Goal: Transaction & Acquisition: Purchase product/service

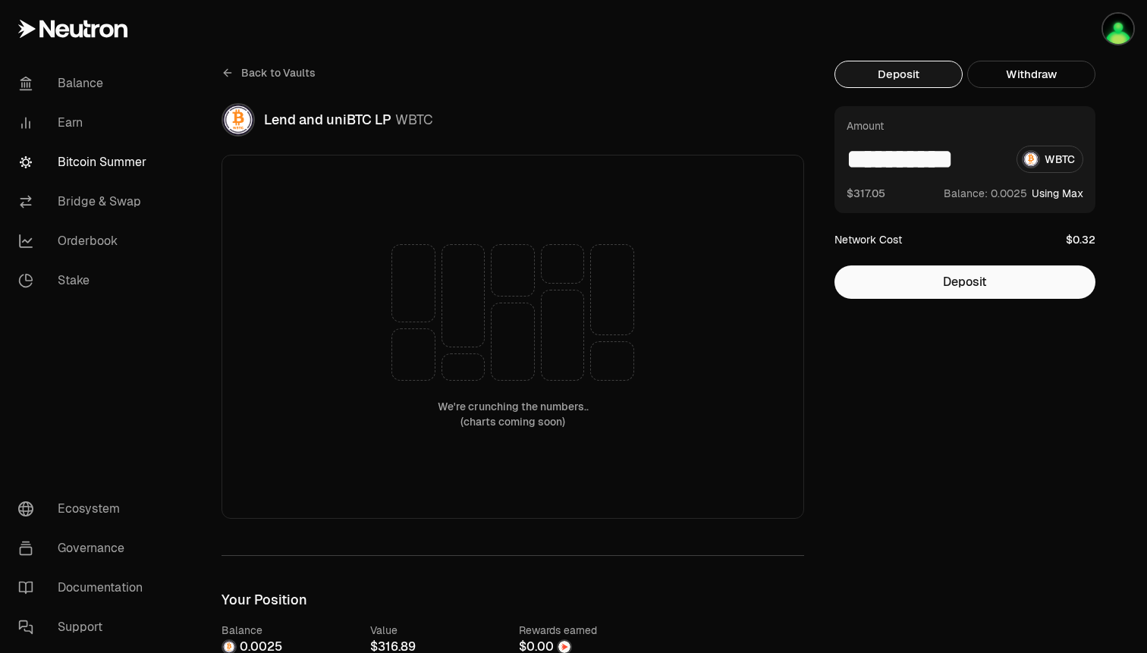
click at [74, 169] on link "Bitcoin Summer" at bounding box center [85, 162] width 158 height 39
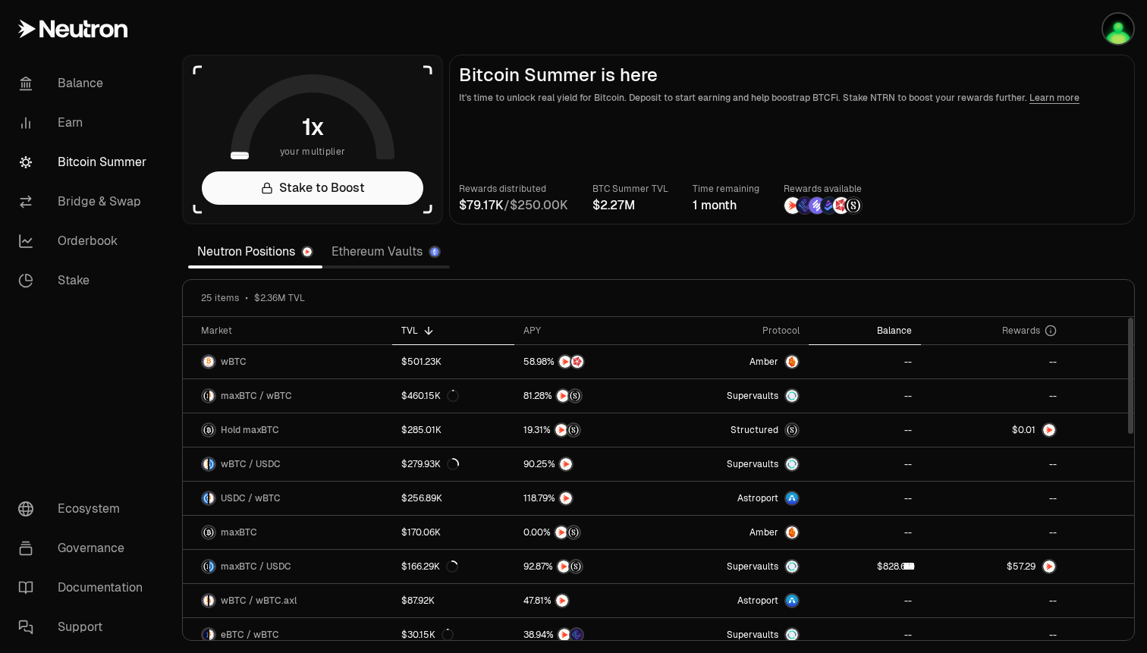
click at [884, 327] on div "Balance" at bounding box center [865, 331] width 94 height 12
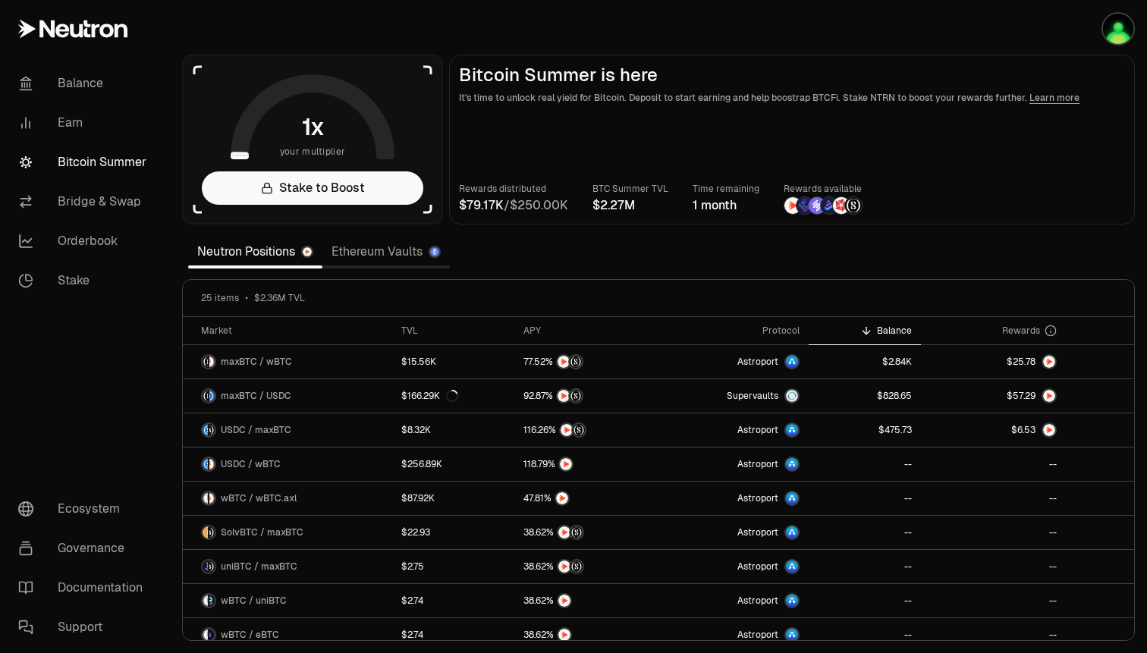
click at [357, 249] on link "Ethereum Vaults" at bounding box center [386, 252] width 127 height 30
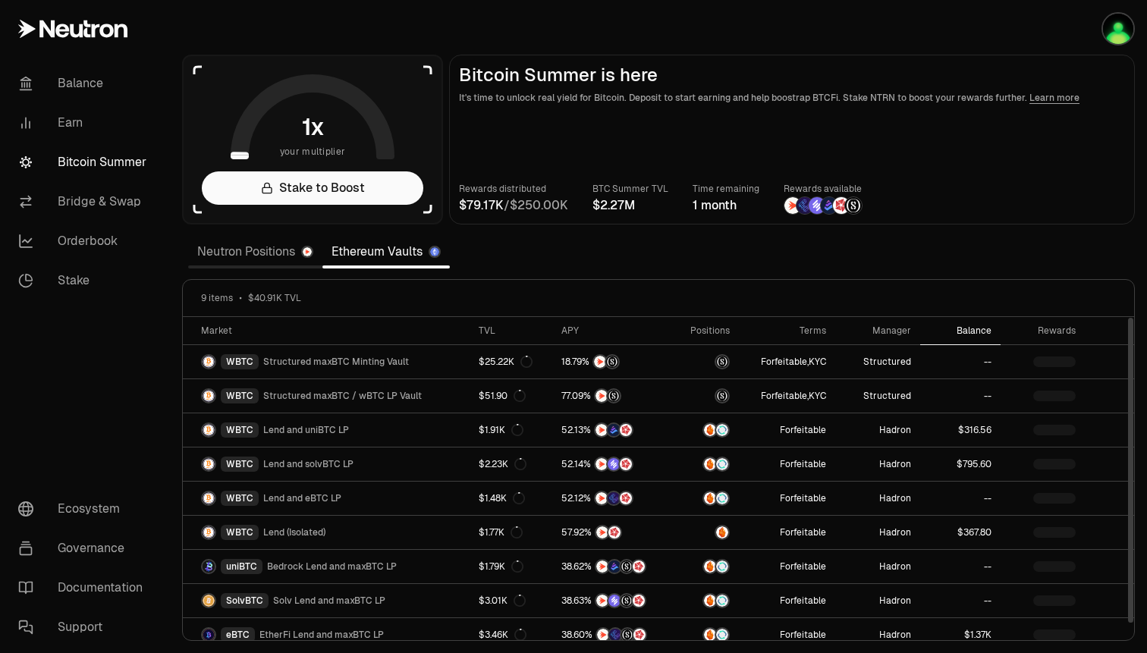
click at [974, 332] on div "Balance" at bounding box center [961, 331] width 62 height 12
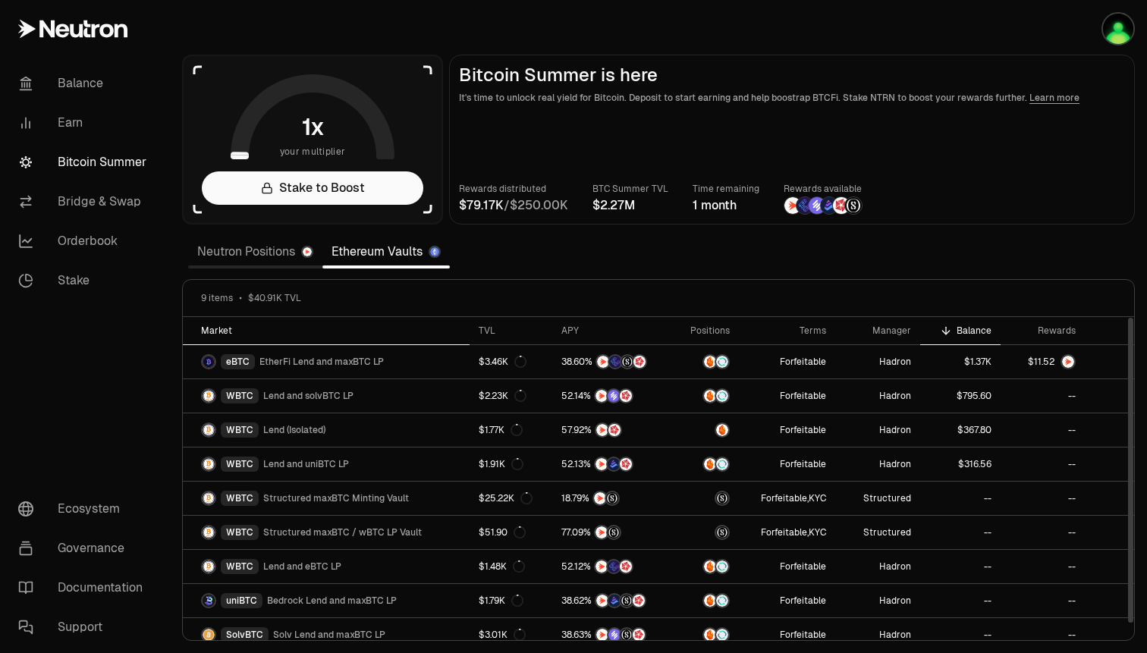
click at [206, 328] on div "Market" at bounding box center [331, 331] width 260 height 12
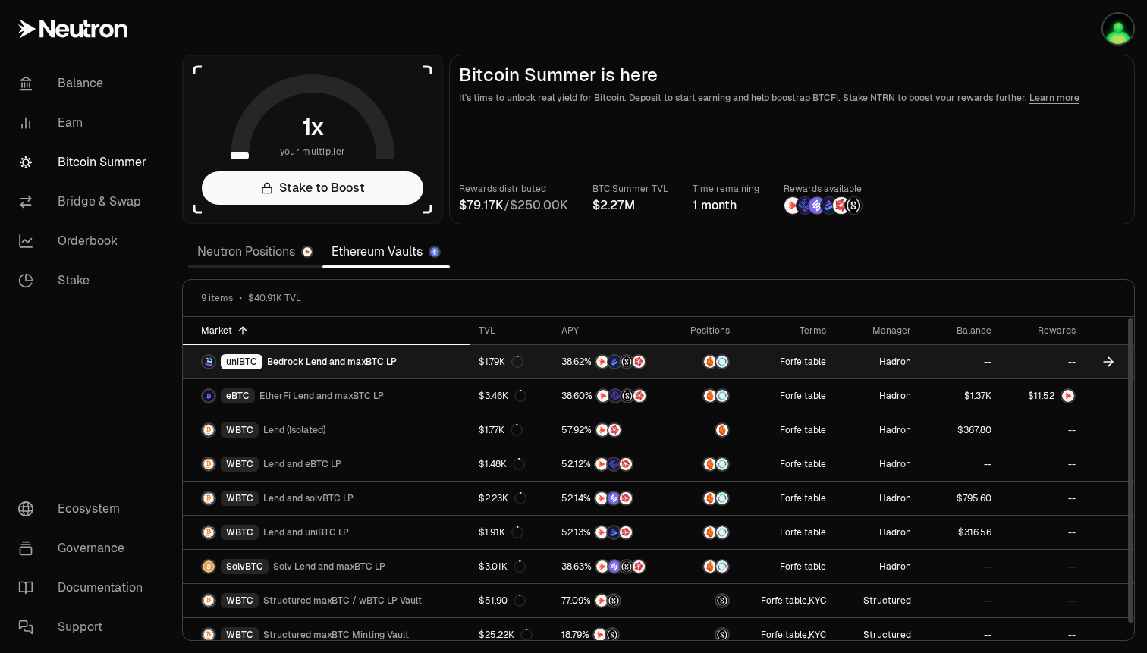
click at [1112, 362] on icon at bounding box center [1108, 362] width 9 height 0
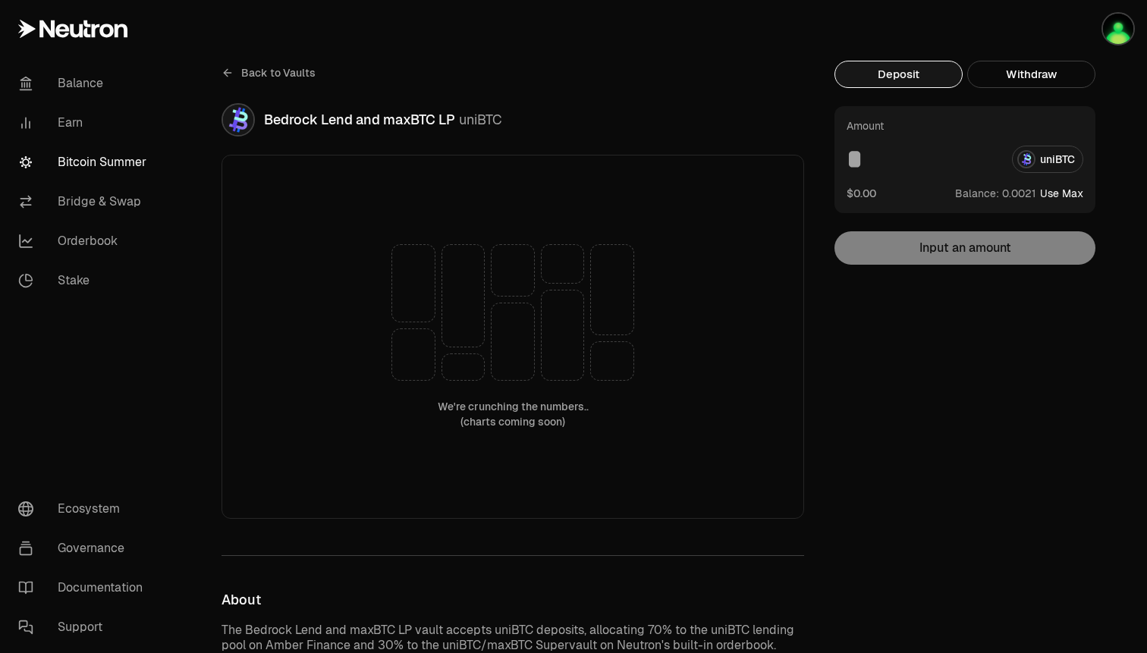
click at [1075, 187] on button "Use Max" at bounding box center [1061, 193] width 43 height 15
type input "*********"
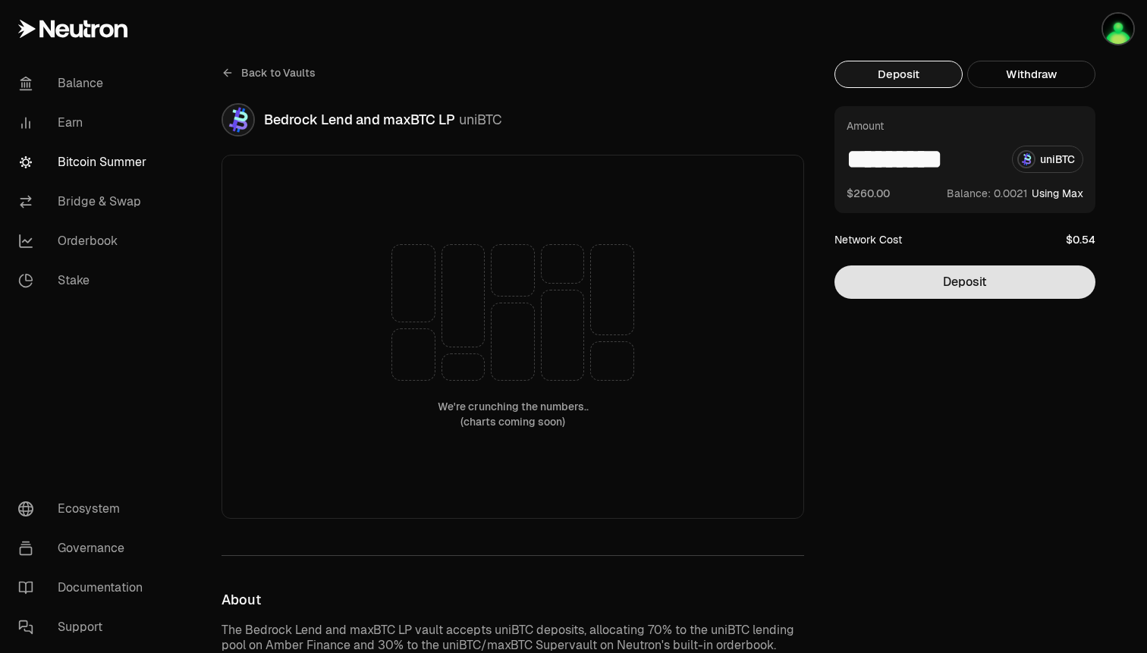
click at [962, 288] on button "Deposit" at bounding box center [965, 282] width 261 height 33
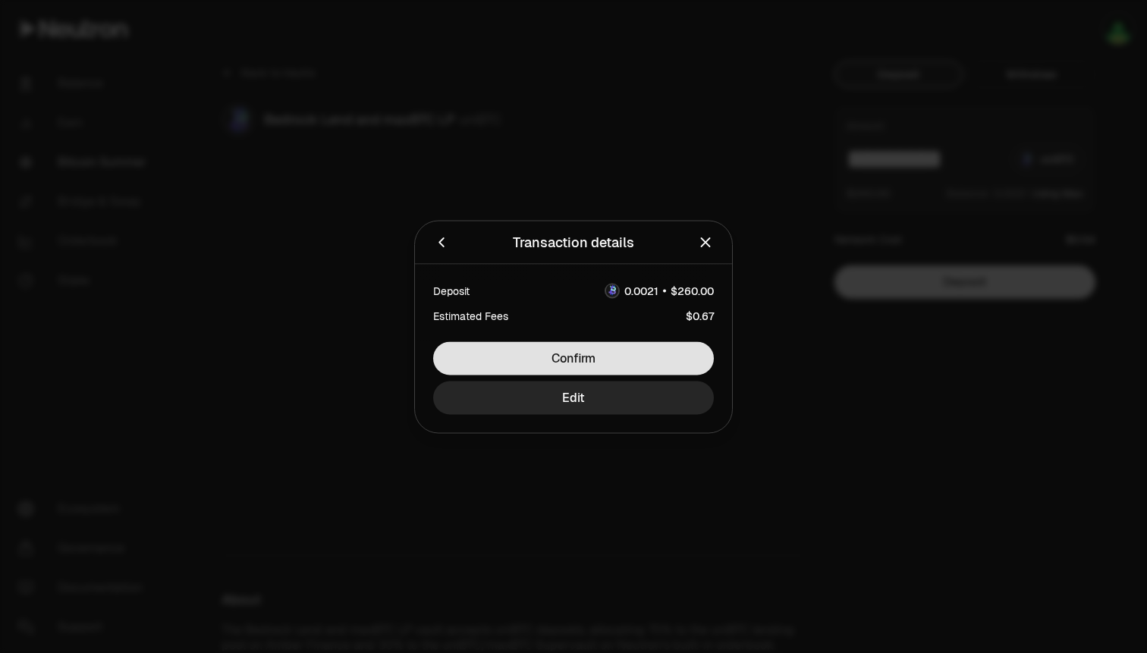
click at [683, 351] on button "Confirm" at bounding box center [573, 357] width 281 height 33
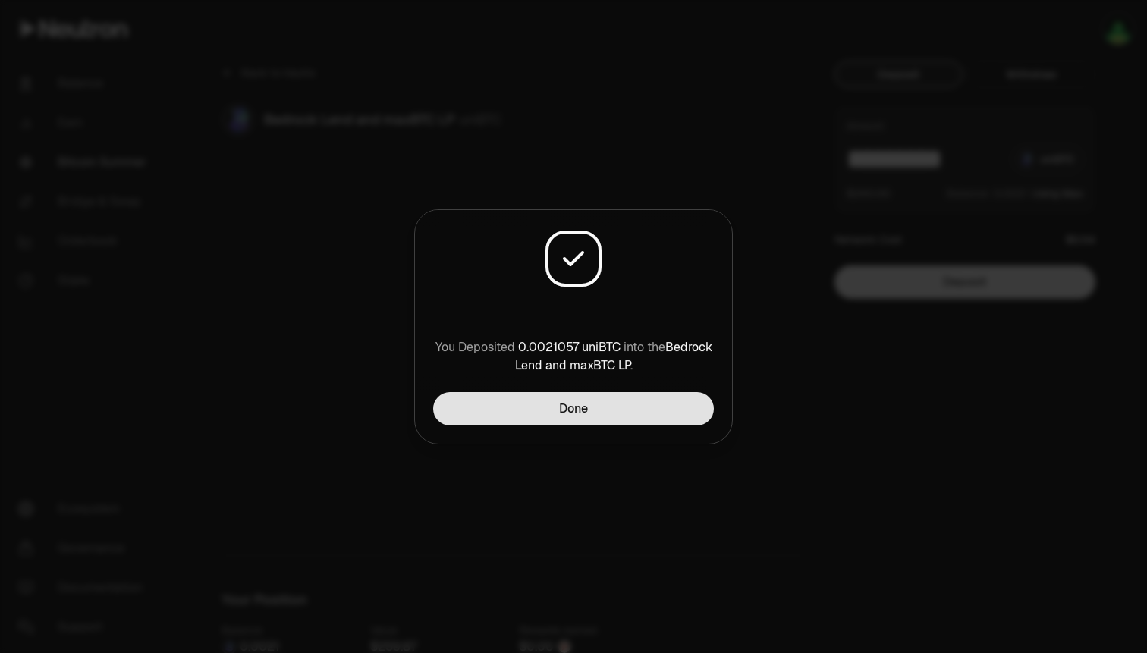
click at [620, 412] on button "Done" at bounding box center [573, 408] width 281 height 33
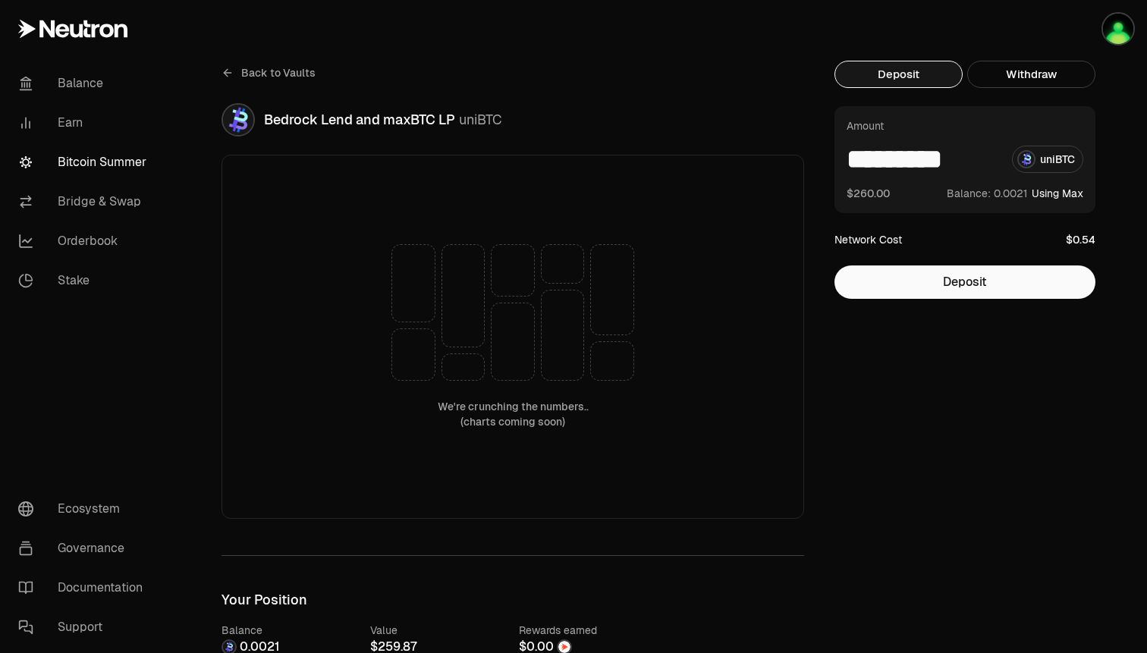
click at [73, 165] on link "Bitcoin Summer" at bounding box center [85, 162] width 158 height 39
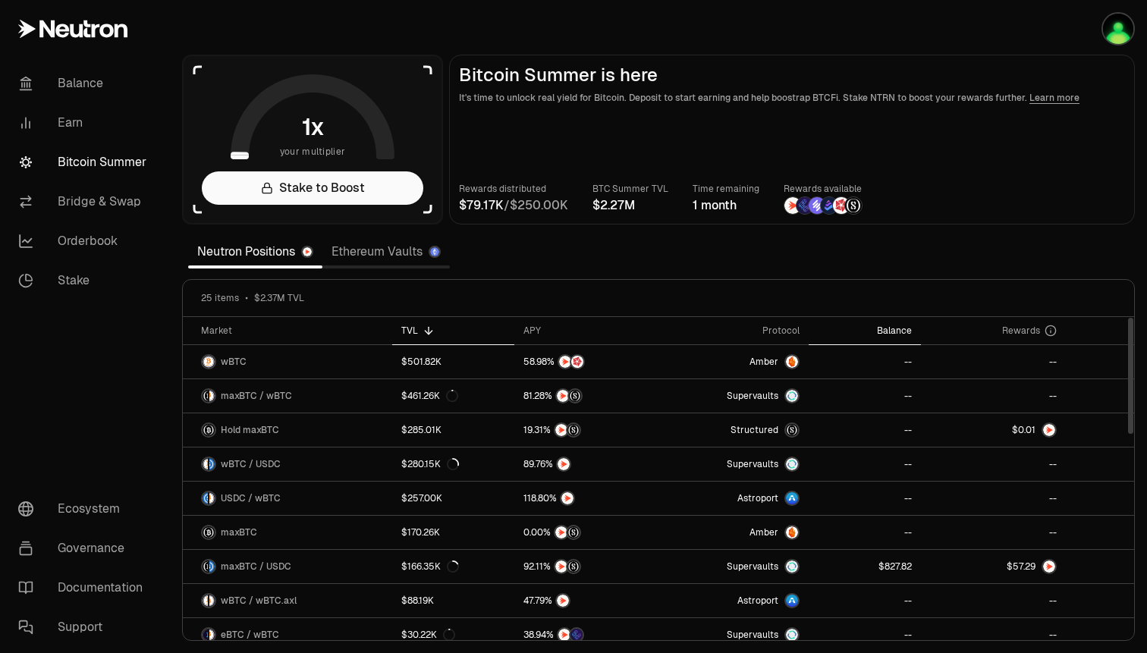
click at [898, 329] on div "Balance" at bounding box center [865, 331] width 94 height 12
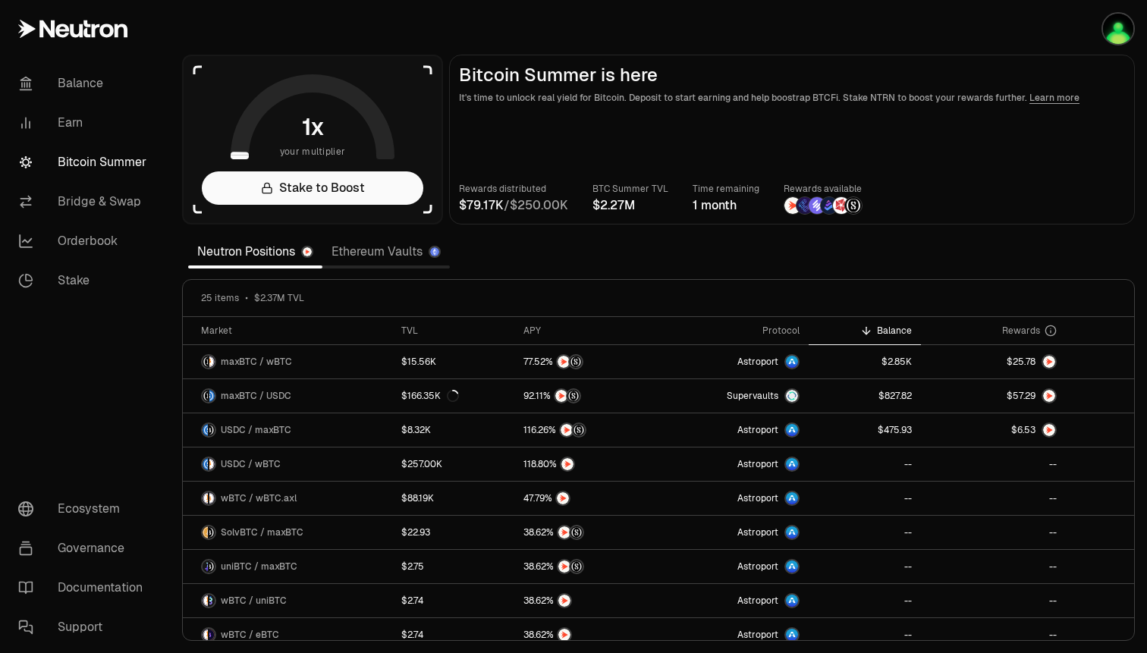
click at [395, 258] on link "Ethereum Vaults" at bounding box center [386, 252] width 127 height 30
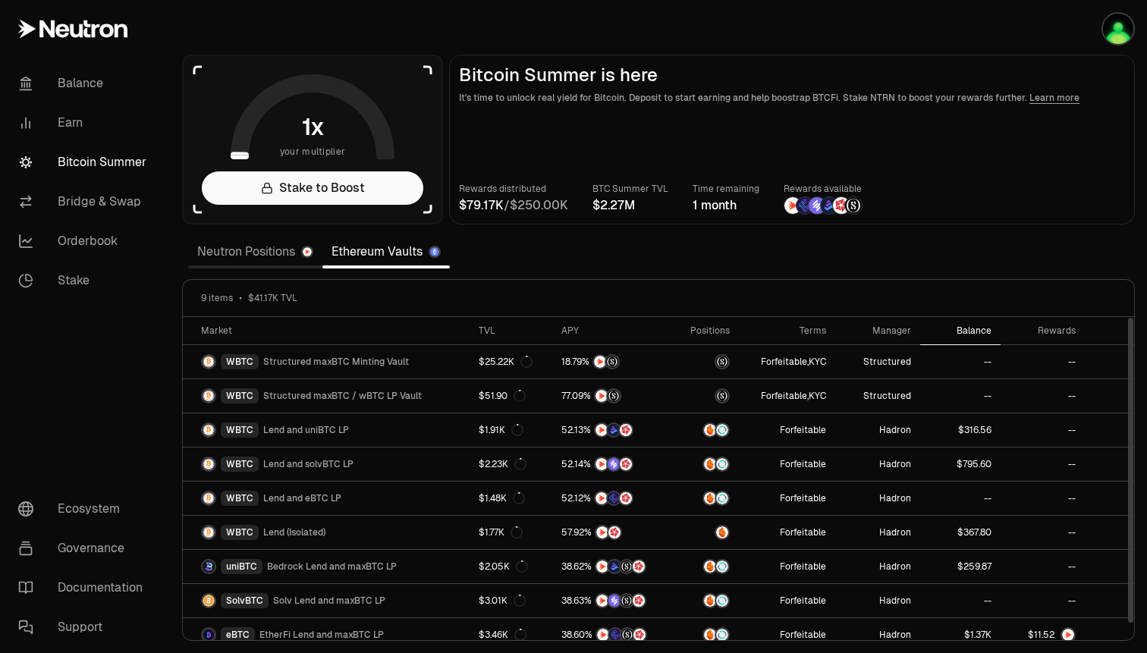
click at [960, 329] on div "Balance" at bounding box center [961, 331] width 62 height 12
